Goal: Navigation & Orientation: Find specific page/section

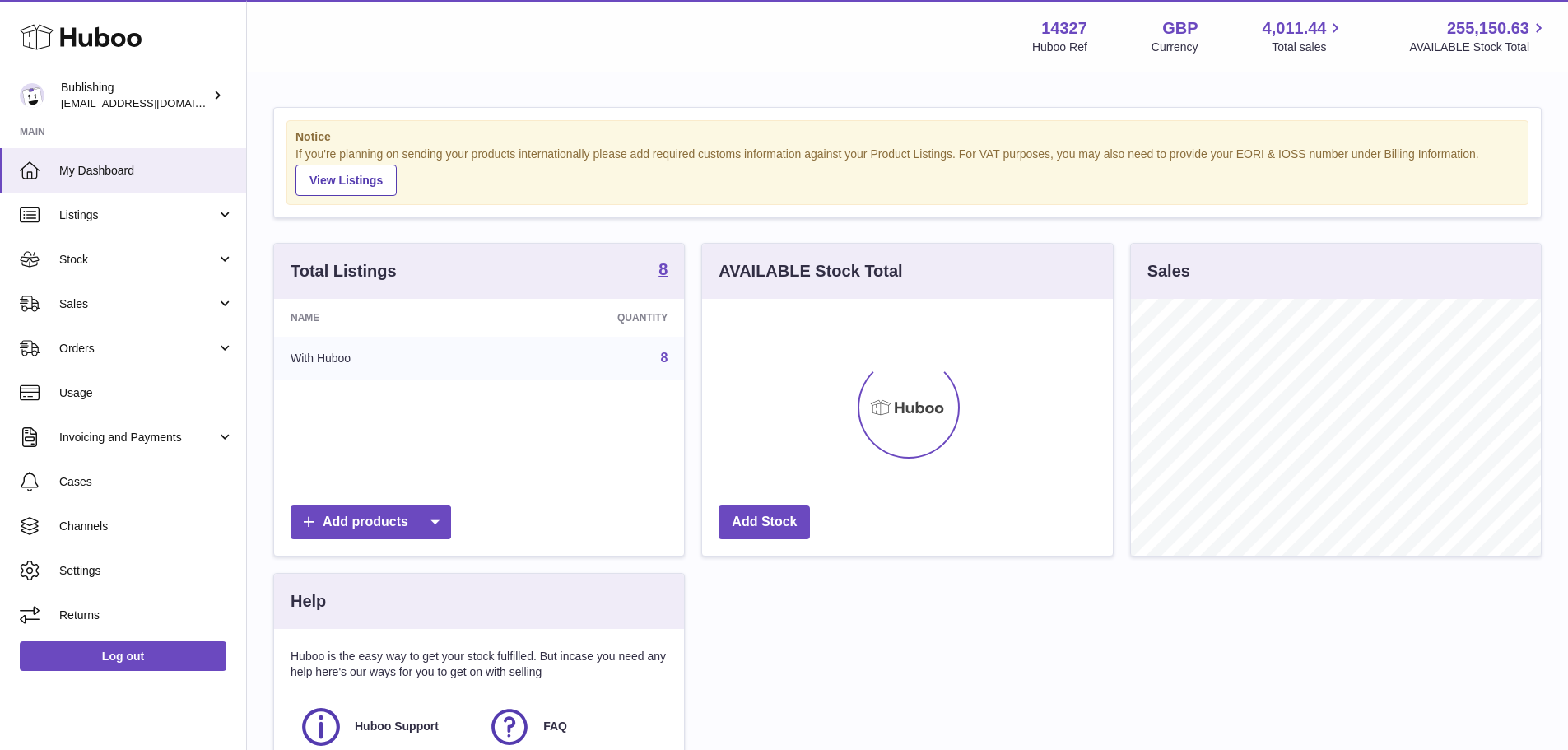
scroll to position [256, 411]
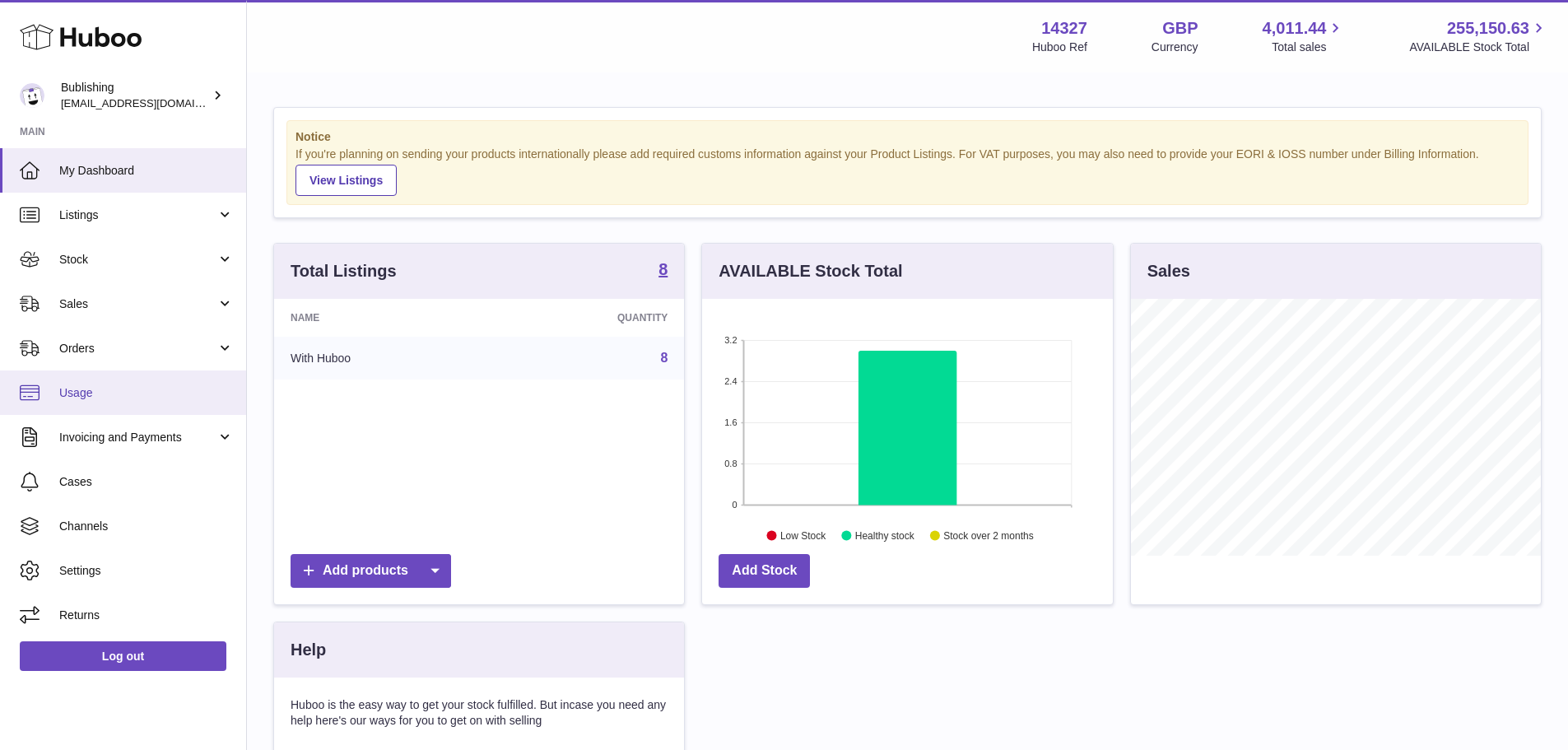
click at [130, 387] on span "Usage" at bounding box center [146, 393] width 175 height 16
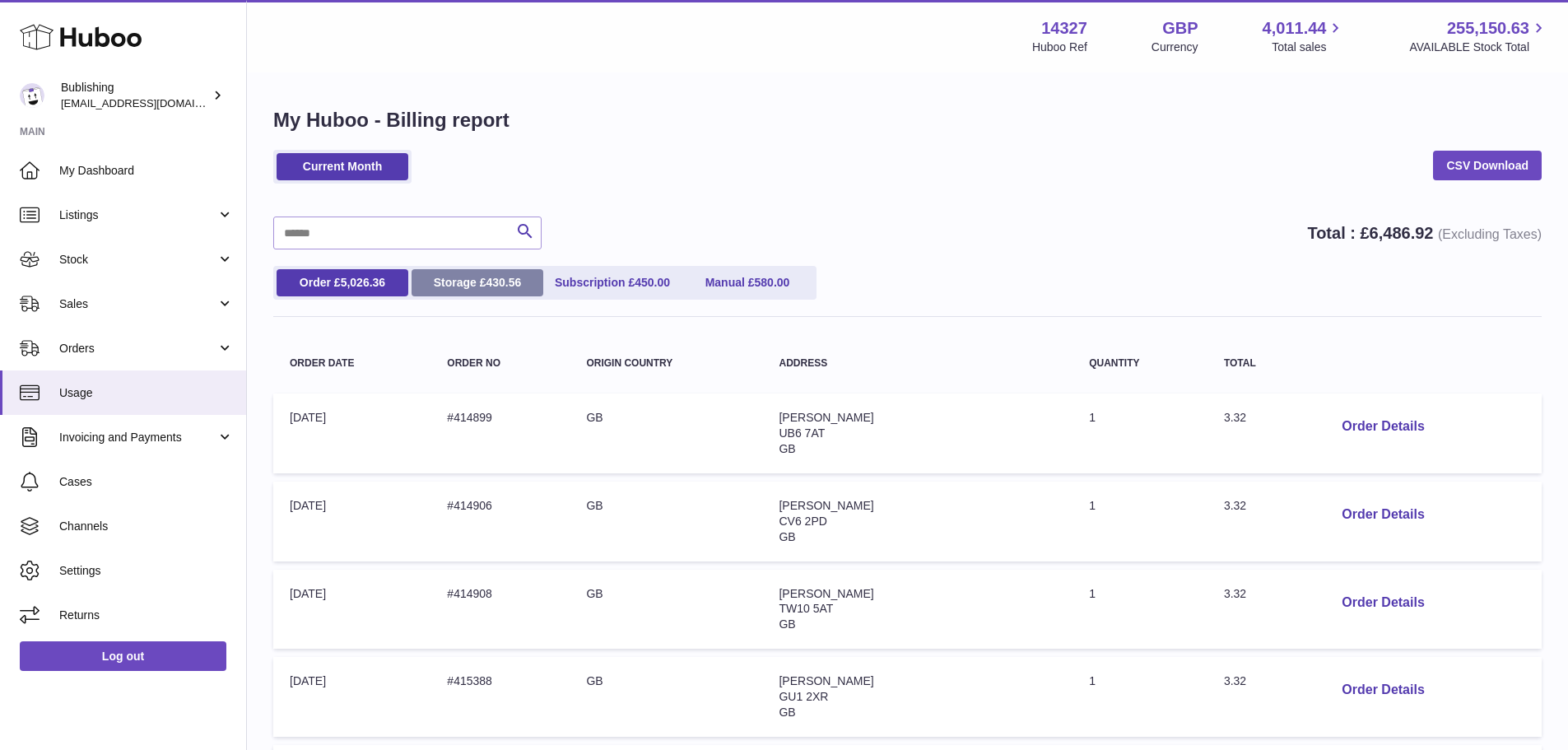
click at [473, 284] on link "Storage £ 430.56" at bounding box center [478, 283] width 132 height 27
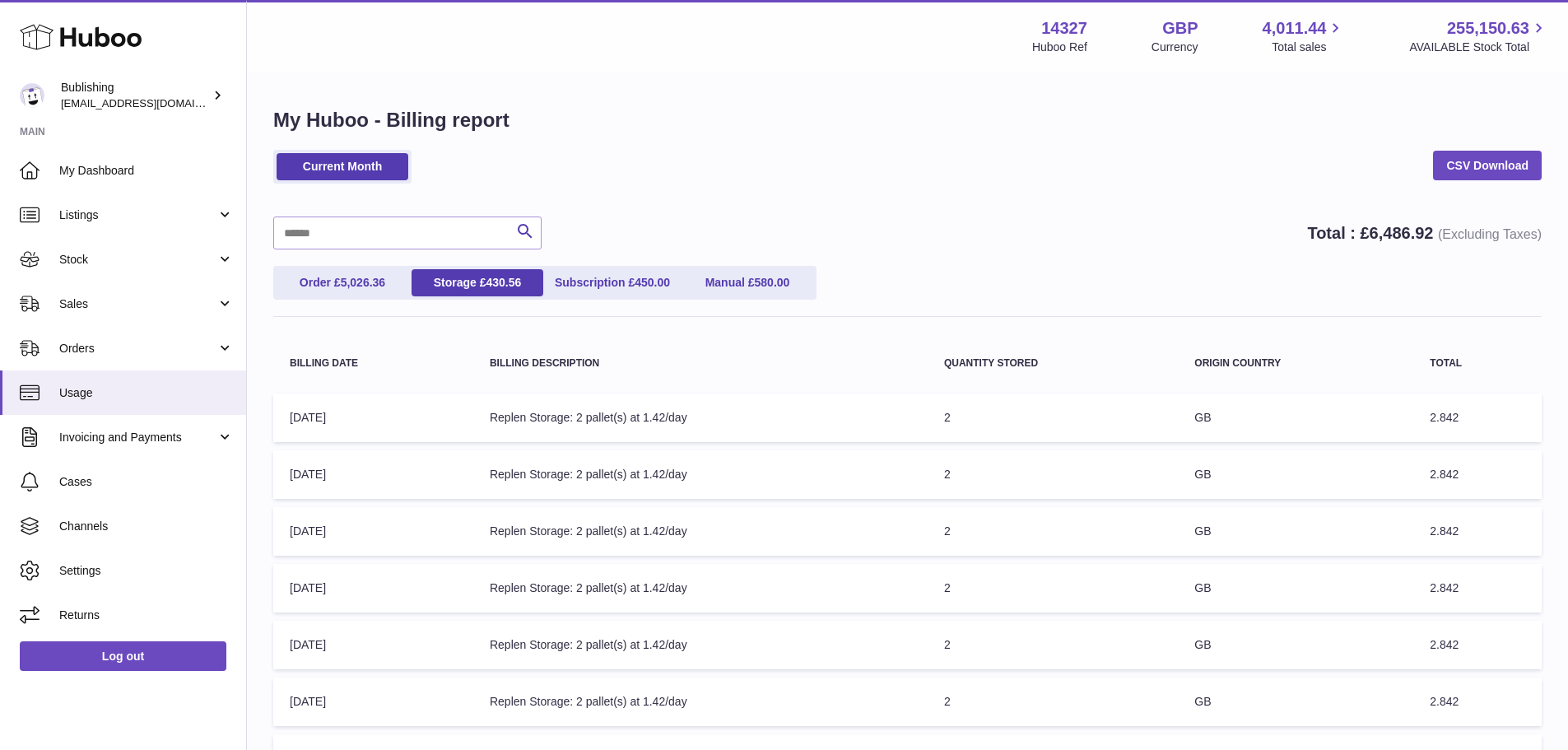
scroll to position [82, 0]
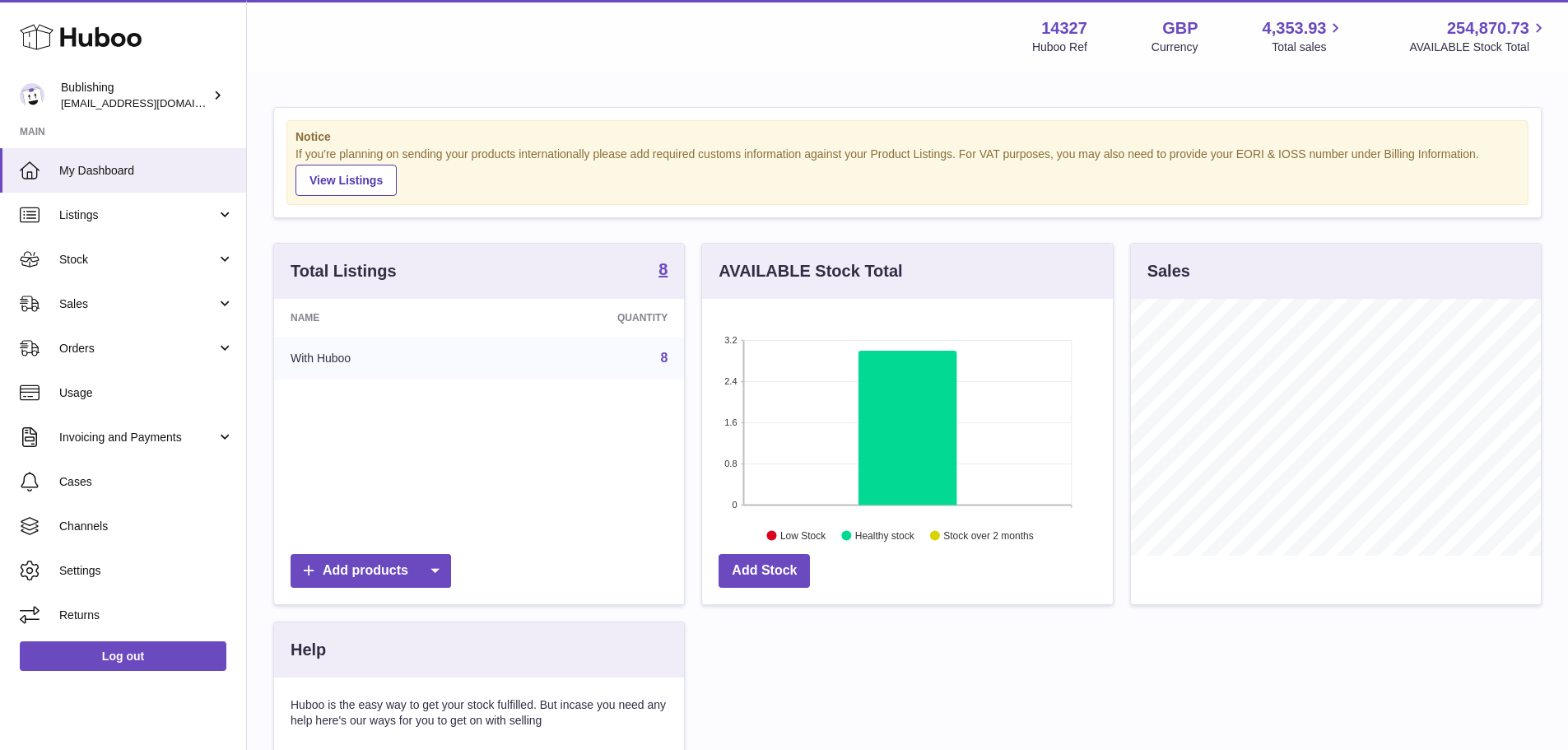
scroll to position [256, 411]
click at [105, 309] on span "Sales" at bounding box center [137, 304] width 157 height 16
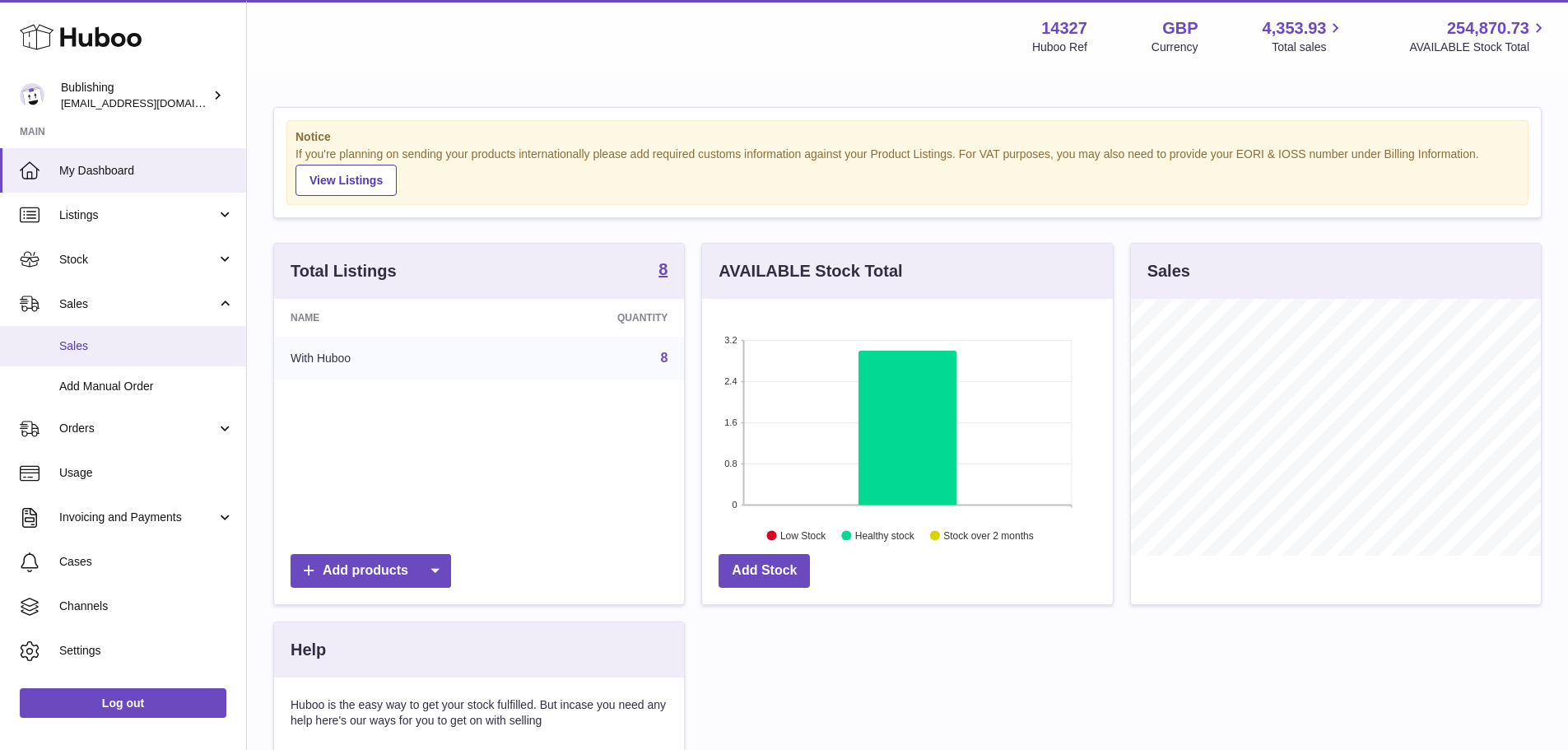
click at [105, 351] on span "Sales" at bounding box center [146, 346] width 175 height 16
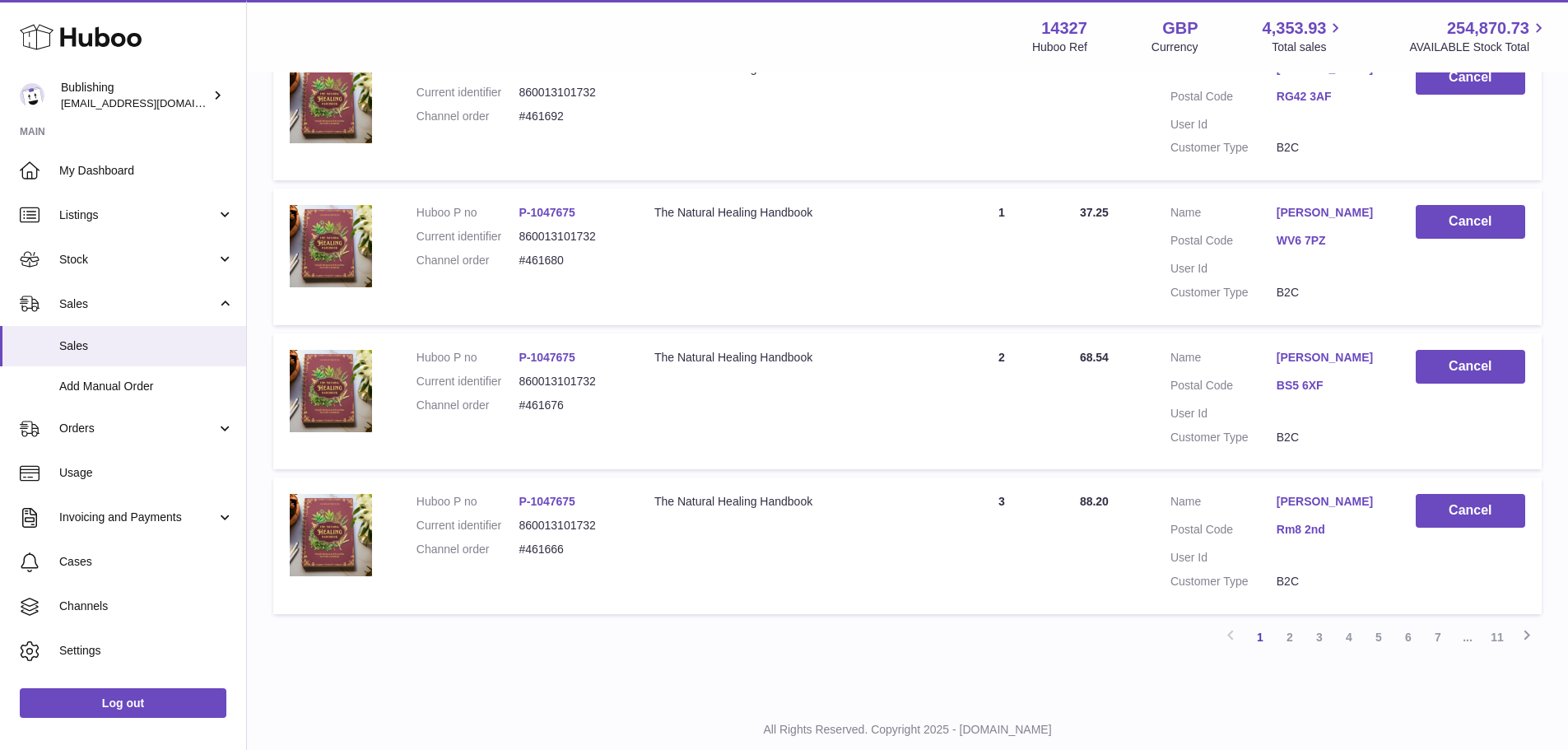
scroll to position [1281, 0]
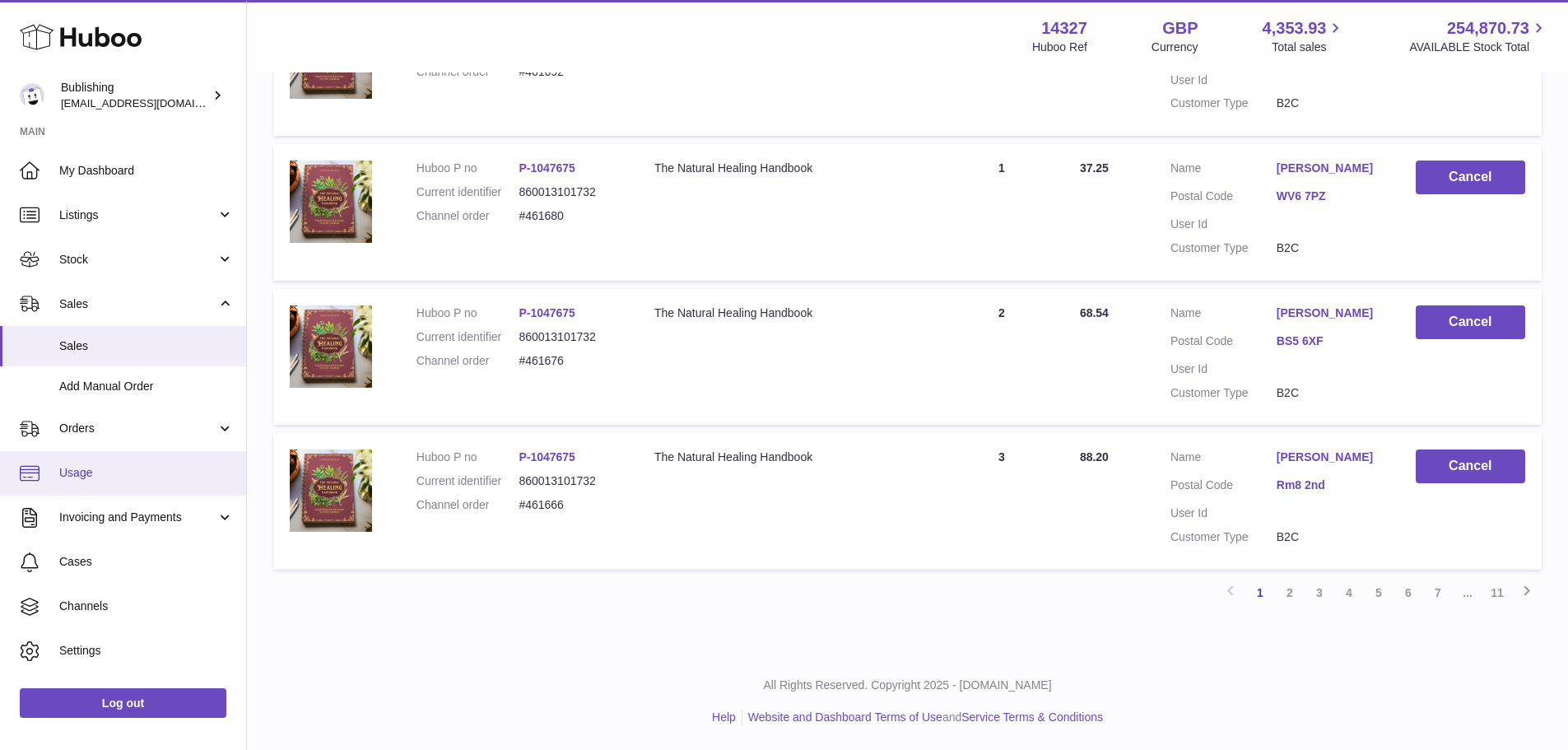
click at [87, 473] on span "Usage" at bounding box center [146, 473] width 175 height 16
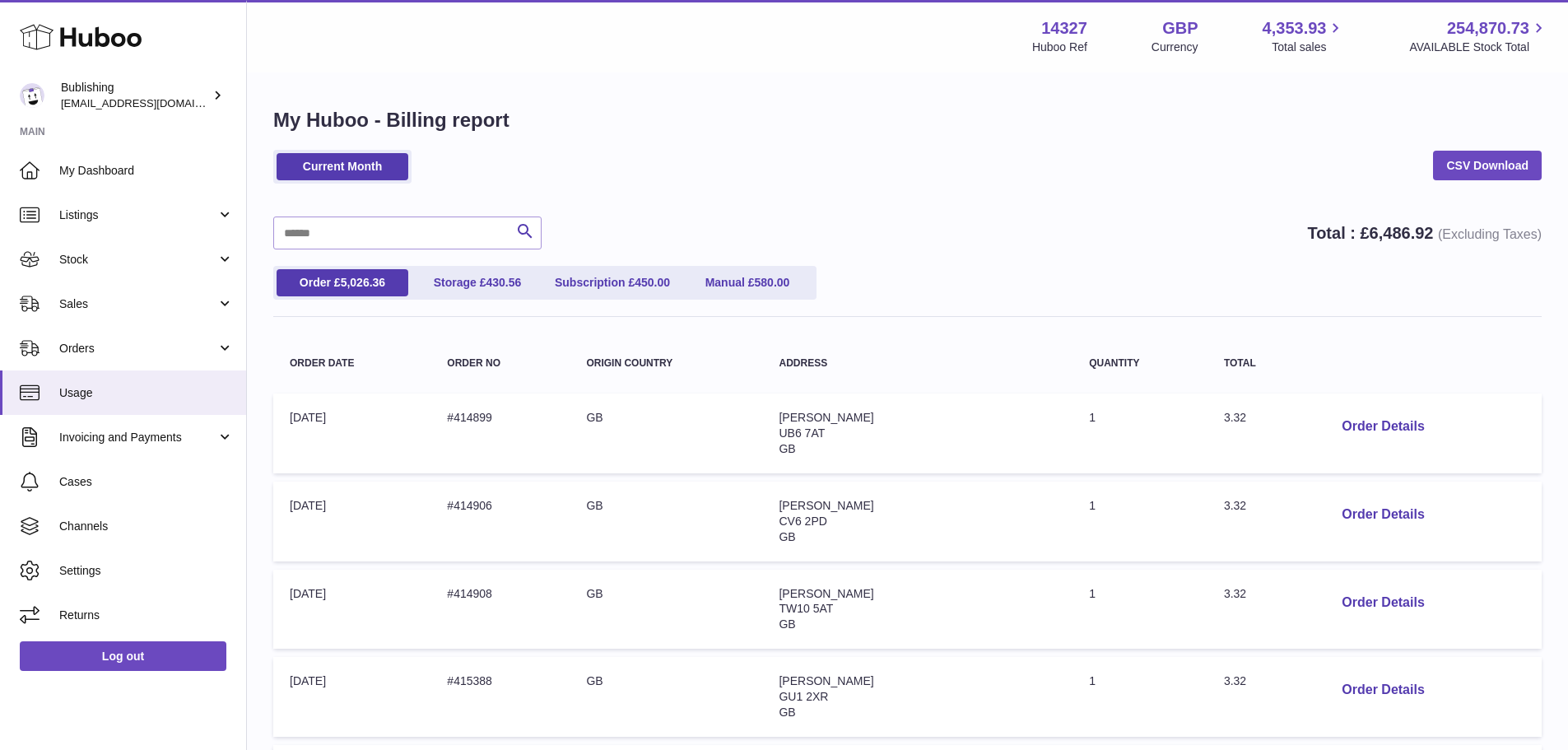
scroll to position [165, 0]
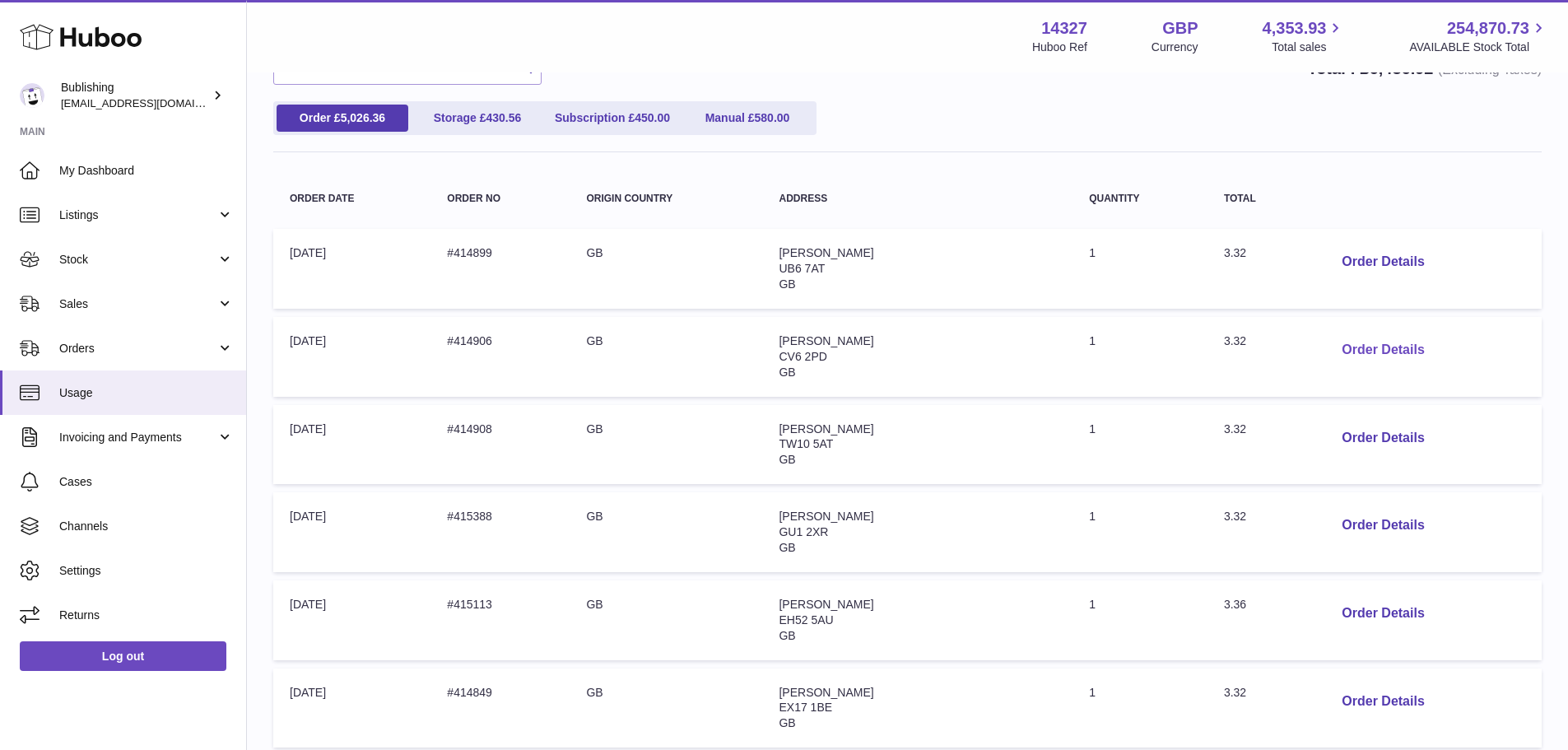
click at [1347, 345] on button "Order Details" at bounding box center [1382, 351] width 108 height 34
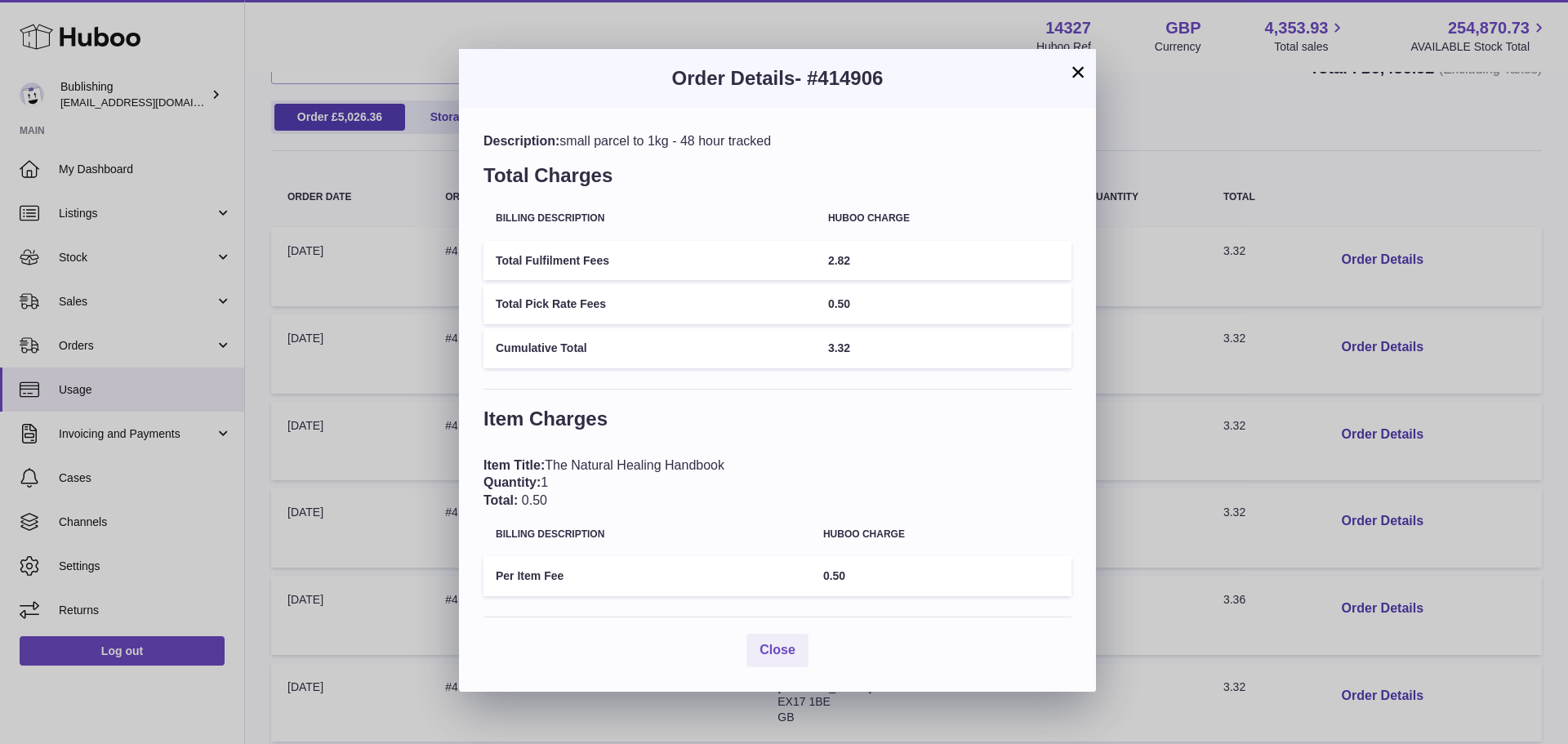
click at [1079, 74] on button "×" at bounding box center [1078, 71] width 19 height 19
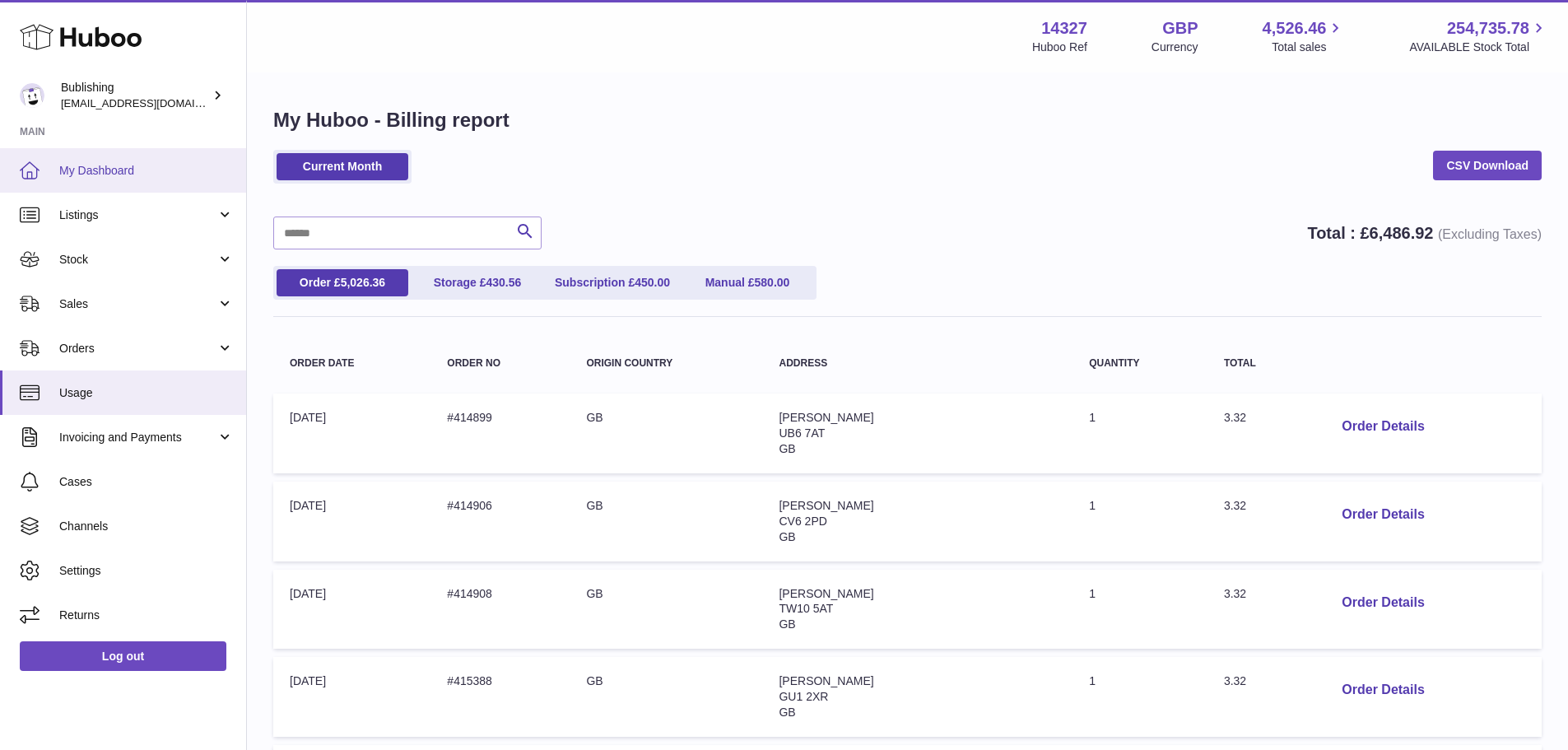
click at [83, 169] on span "My Dashboard" at bounding box center [146, 171] width 175 height 16
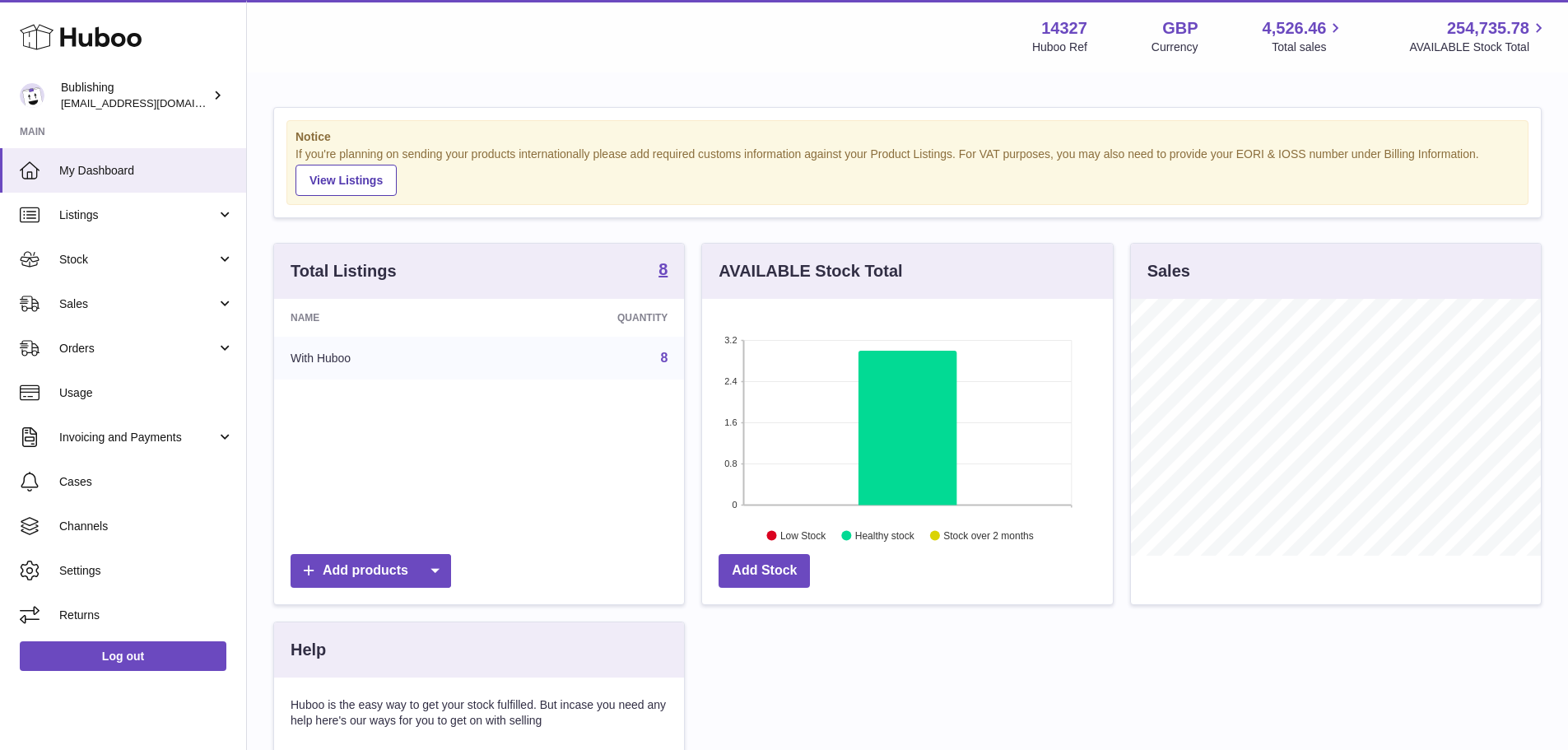
scroll to position [256, 411]
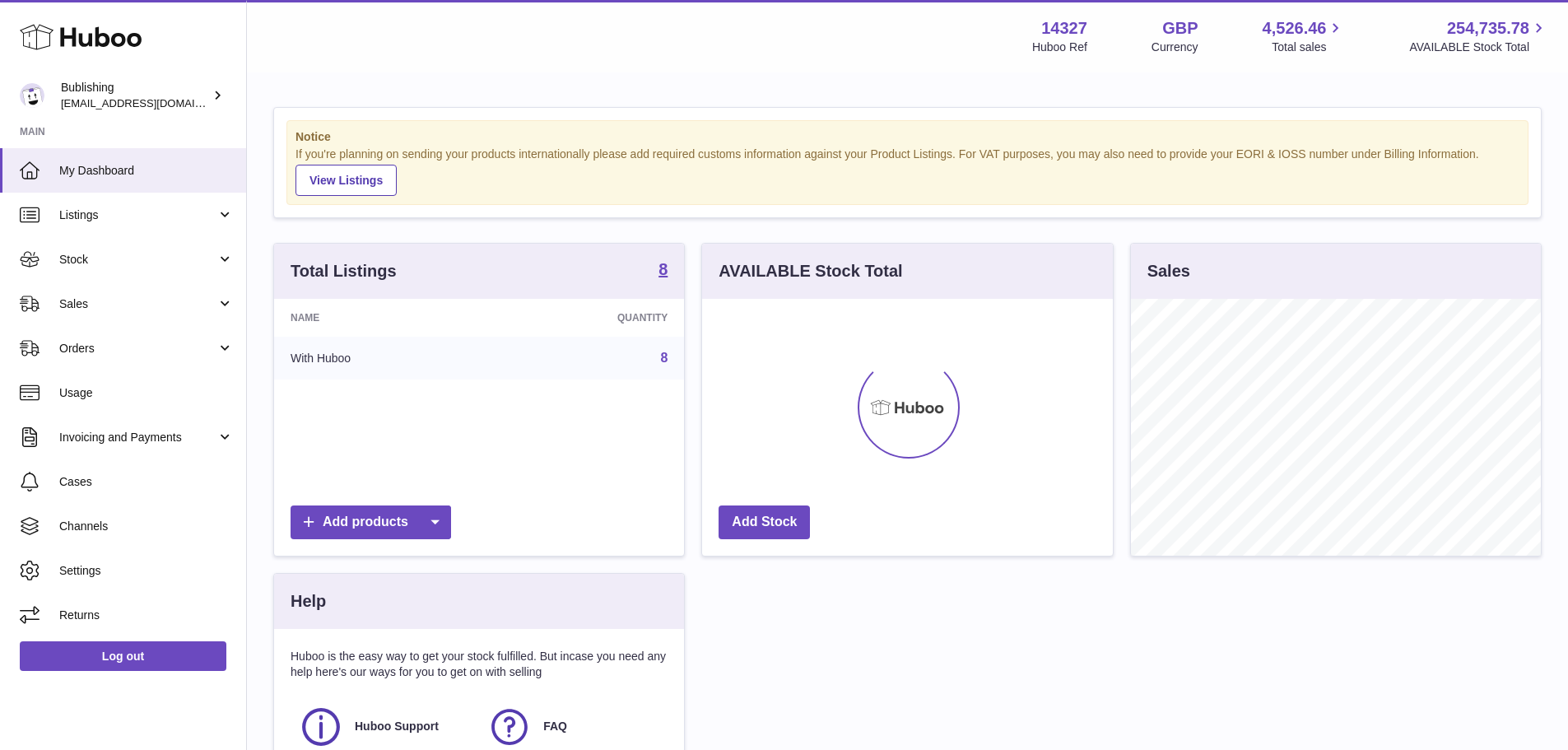
scroll to position [256, 411]
